Goal: Navigation & Orientation: Find specific page/section

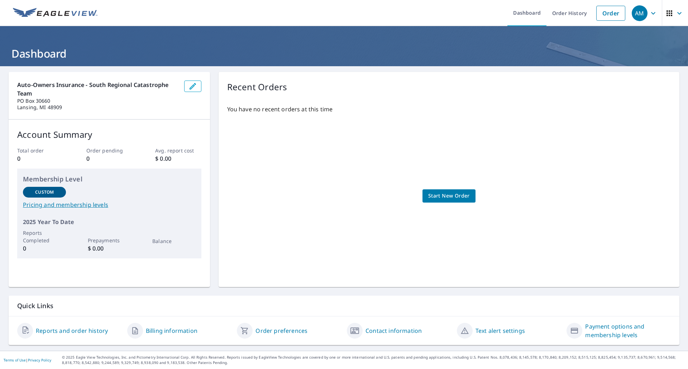
click at [649, 14] on icon "button" at bounding box center [653, 13] width 9 height 9
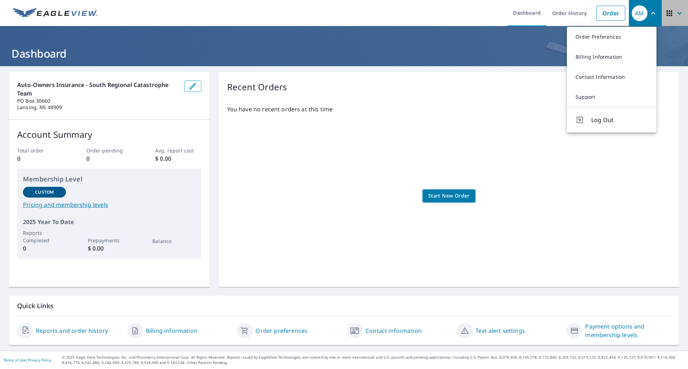
click at [675, 13] on icon "button" at bounding box center [679, 13] width 9 height 9
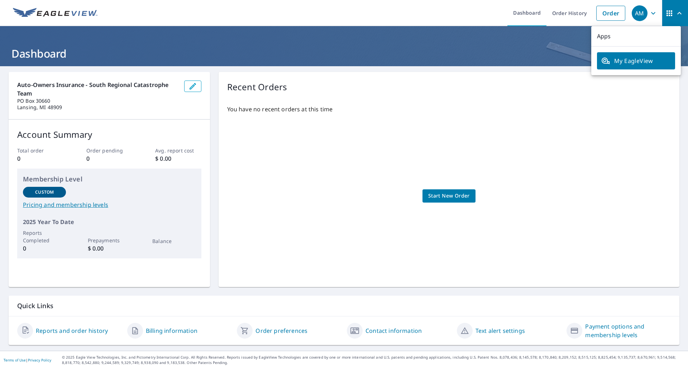
click at [651, 13] on icon "button" at bounding box center [653, 13] width 4 height 3
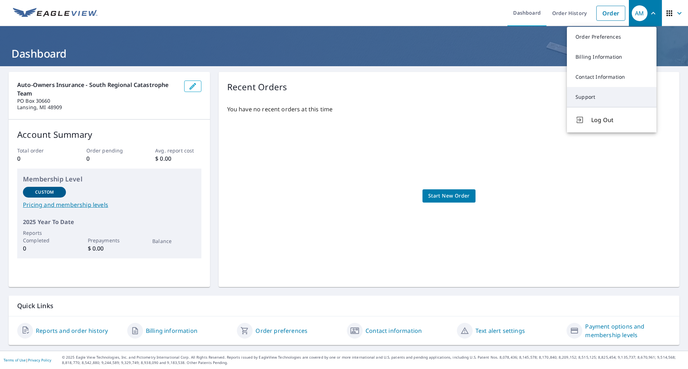
click at [609, 91] on link "Support" at bounding box center [612, 97] width 90 height 20
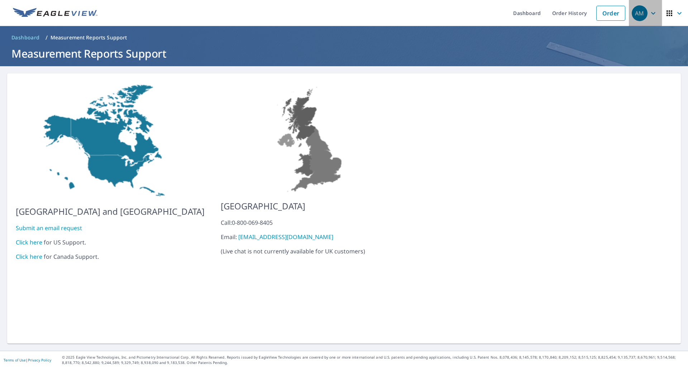
click at [649, 11] on icon "button" at bounding box center [653, 13] width 9 height 9
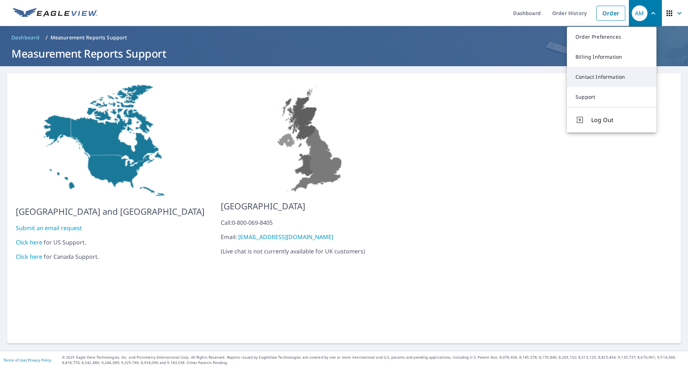
click at [626, 71] on link "Contact Information" at bounding box center [612, 77] width 90 height 20
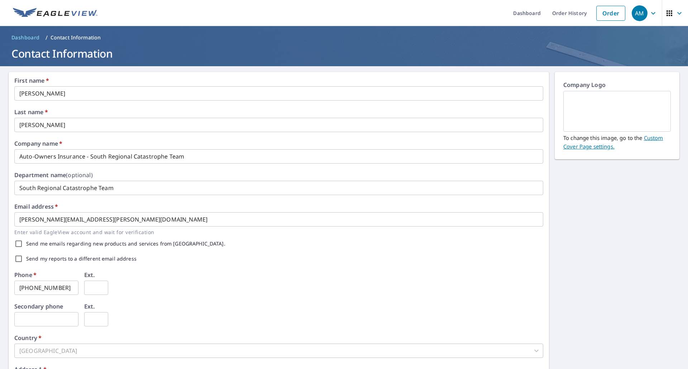
click at [641, 15] on div "AM" at bounding box center [640, 13] width 16 height 16
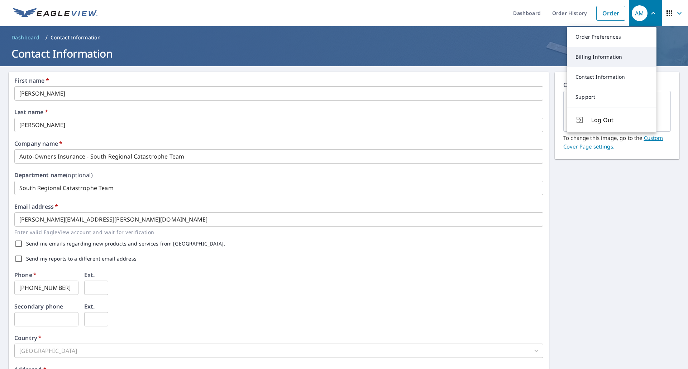
click at [613, 53] on link "Billing Information" at bounding box center [612, 57] width 90 height 20
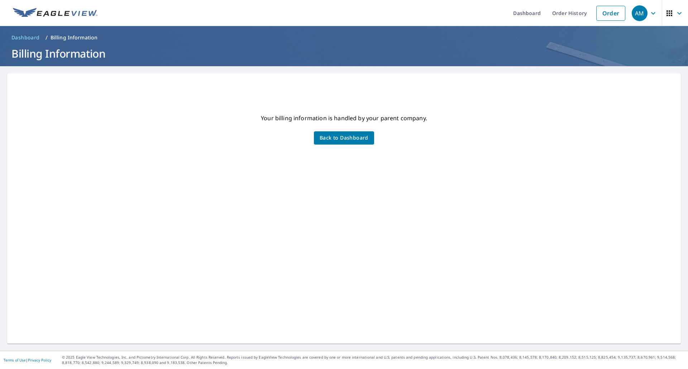
click at [632, 15] on div "AM" at bounding box center [640, 13] width 16 height 16
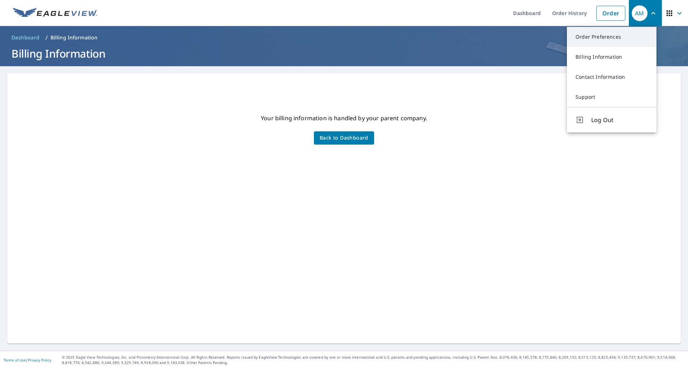
click at [621, 39] on link "Order Preferences" at bounding box center [612, 37] width 90 height 20
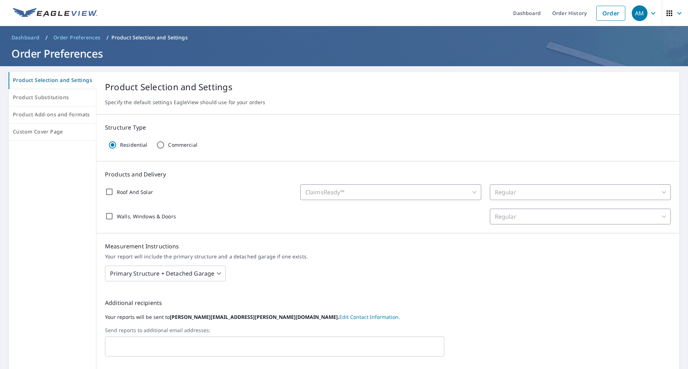
click at [649, 11] on icon "button" at bounding box center [653, 13] width 9 height 9
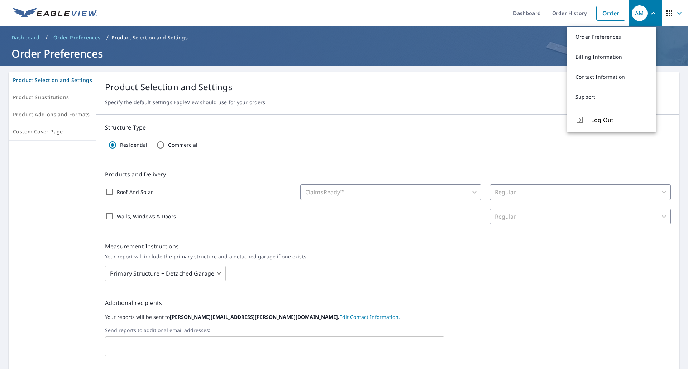
click at [489, 91] on p "Product Selection and Settings" at bounding box center [388, 87] width 566 height 13
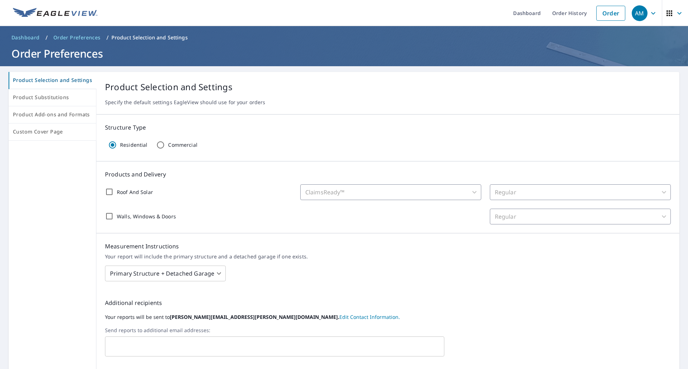
click at [33, 37] on span "Dashboard" at bounding box center [25, 37] width 28 height 7
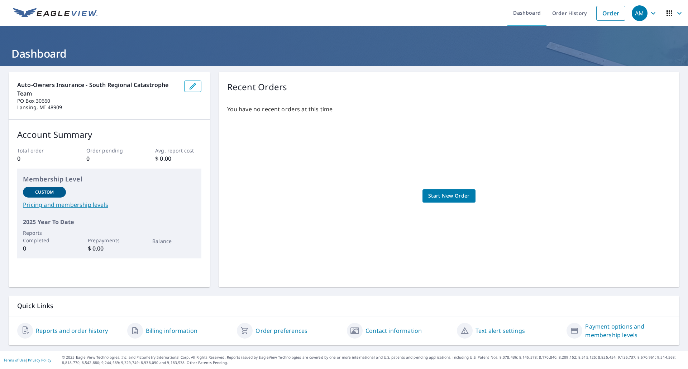
click at [675, 13] on icon "button" at bounding box center [679, 13] width 9 height 9
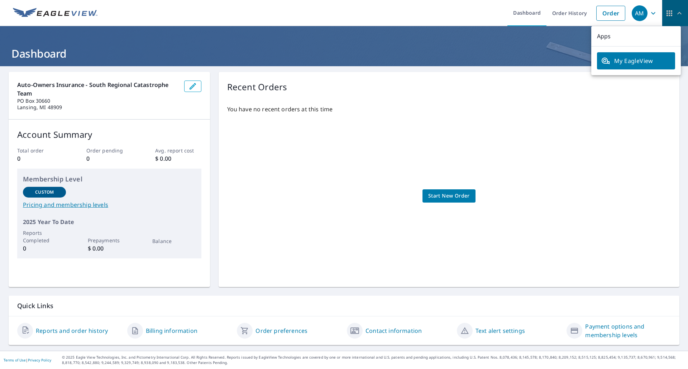
click at [675, 13] on icon "button" at bounding box center [679, 13] width 9 height 9
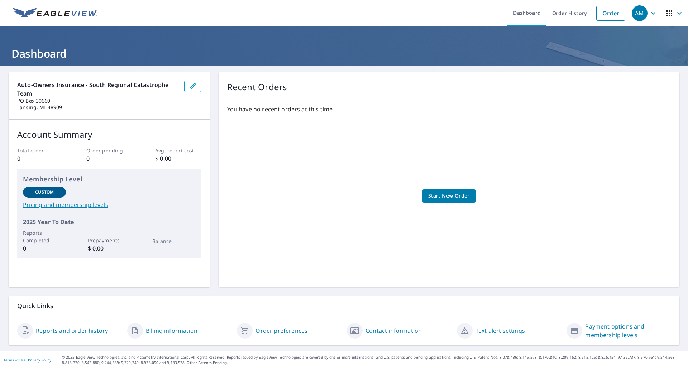
click at [67, 12] on img at bounding box center [55, 13] width 85 height 11
click at [640, 13] on div "AM" at bounding box center [640, 13] width 16 height 16
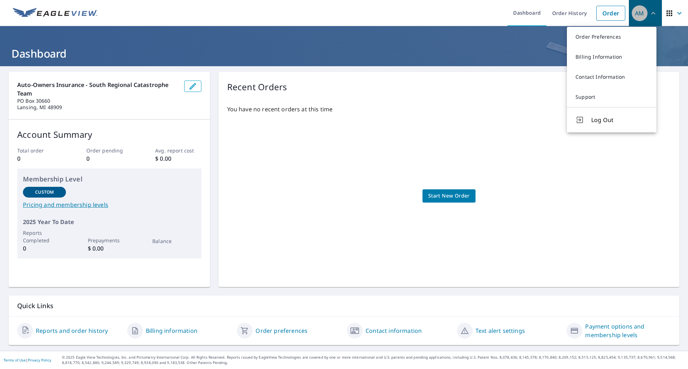
click at [640, 14] on div "AM" at bounding box center [640, 13] width 16 height 16
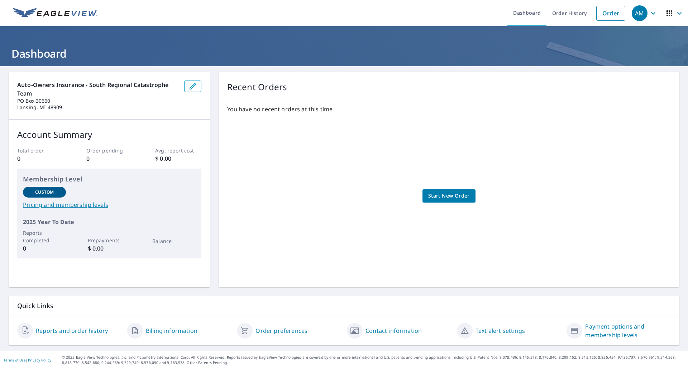
click at [640, 14] on div "AM" at bounding box center [640, 13] width 16 height 16
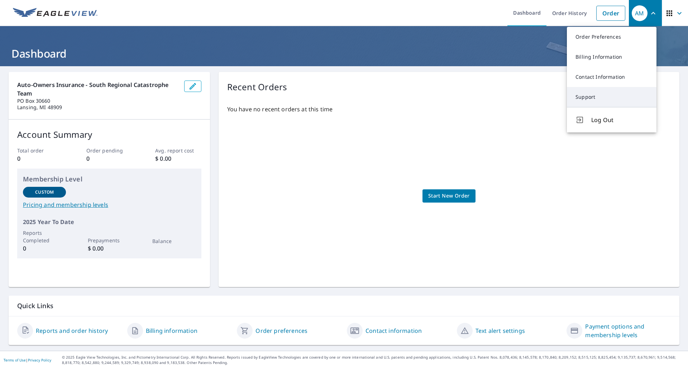
click at [576, 99] on link "Support" at bounding box center [612, 97] width 90 height 20
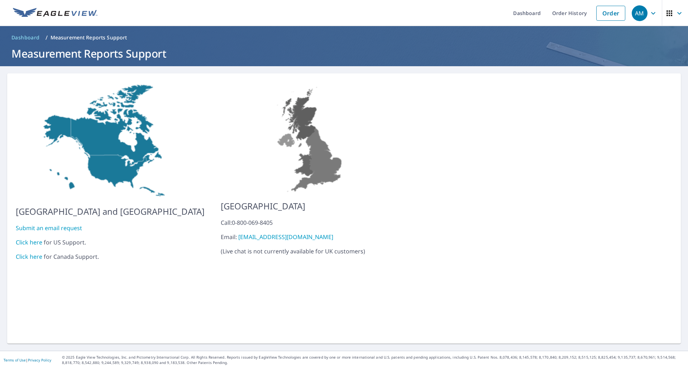
click at [28, 35] on span "Dashboard" at bounding box center [25, 37] width 28 height 7
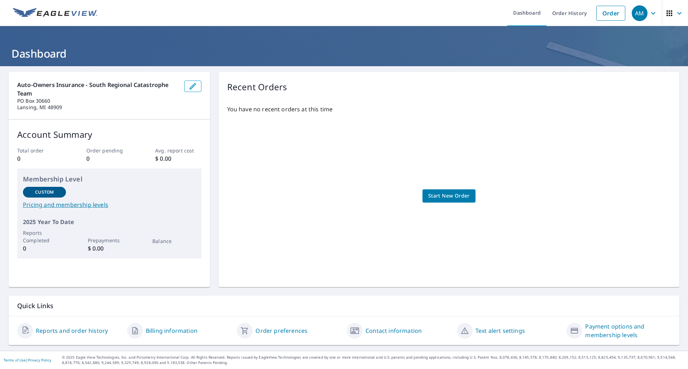
click at [666, 16] on icon "button" at bounding box center [669, 13] width 9 height 9
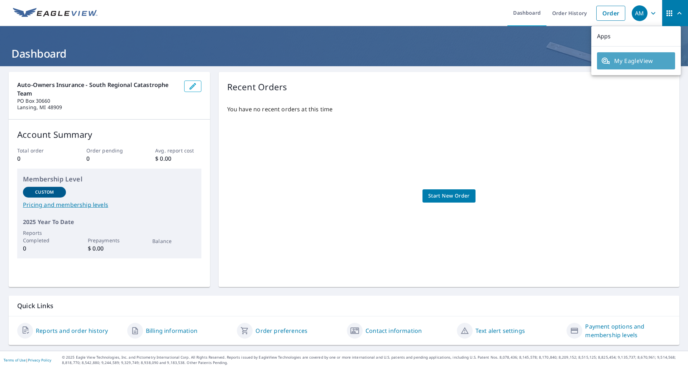
click at [647, 64] on span "My EagleView" at bounding box center [636, 61] width 70 height 9
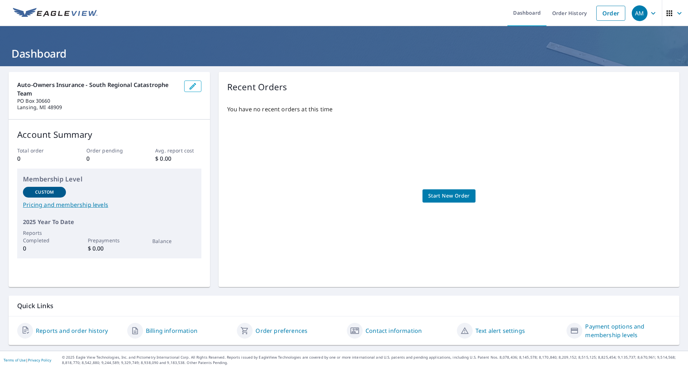
click at [649, 11] on icon "button" at bounding box center [653, 13] width 9 height 9
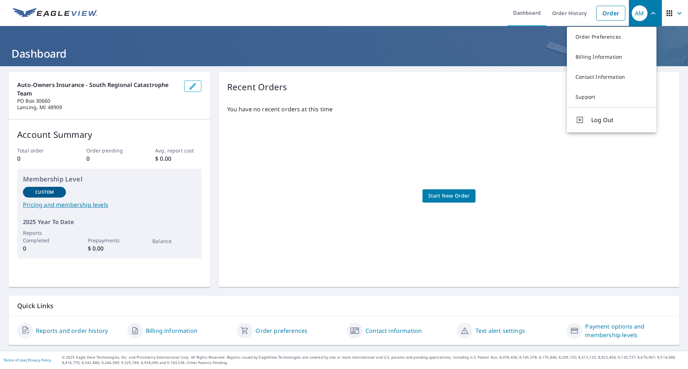
click at [649, 11] on icon "button" at bounding box center [653, 13] width 9 height 9
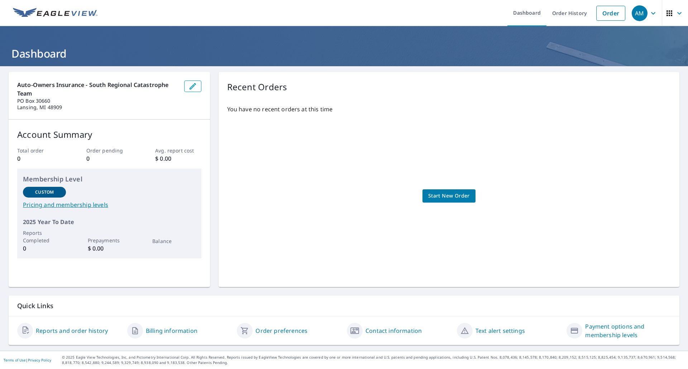
click at [675, 14] on icon "button" at bounding box center [679, 13] width 9 height 9
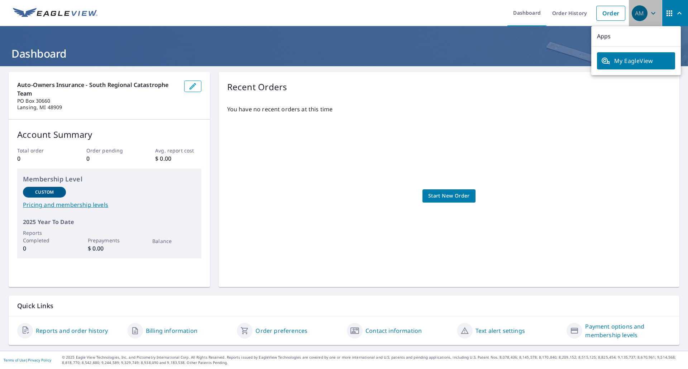
click at [649, 15] on icon "button" at bounding box center [653, 13] width 9 height 9
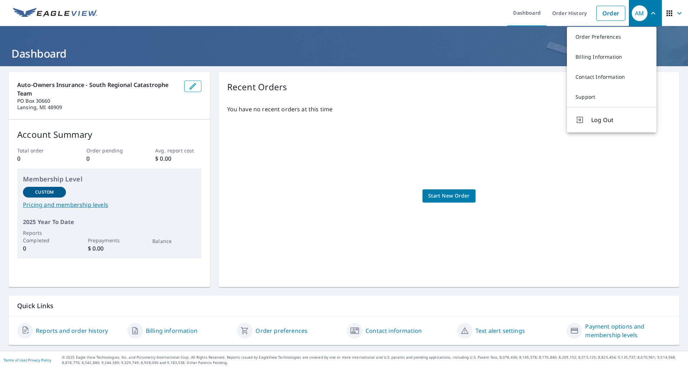
click at [342, 155] on div "You have no recent orders at this time Start New Order" at bounding box center [449, 188] width 444 height 179
